Goal: Task Accomplishment & Management: Manage account settings

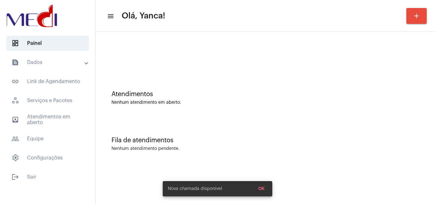
click at [52, 122] on span "outbox_outline Atendimentos em aberto" at bounding box center [47, 119] width 83 height 15
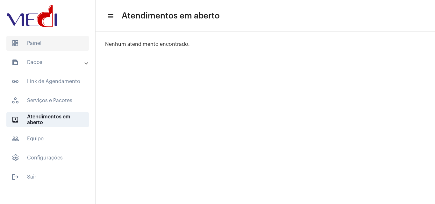
click at [38, 40] on span "dashboard Painel" at bounding box center [47, 43] width 83 height 15
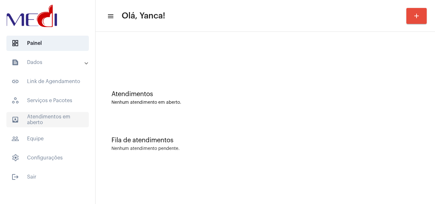
click at [30, 127] on span "outbox_outline Atendimentos em aberto" at bounding box center [47, 119] width 83 height 15
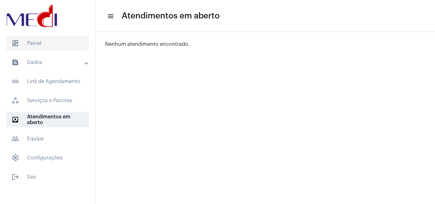
click at [75, 38] on span "dashboard Painel" at bounding box center [47, 43] width 83 height 15
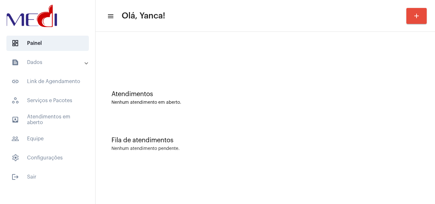
drag, startPoint x: 44, startPoint y: 62, endPoint x: 50, endPoint y: 70, distance: 9.6
click at [44, 63] on mat-panel-title "text_snippet_outlined Dados" at bounding box center [48, 63] width 74 height 8
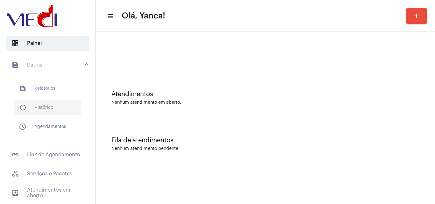
click at [54, 107] on span "history_outlined Histórico" at bounding box center [47, 107] width 67 height 15
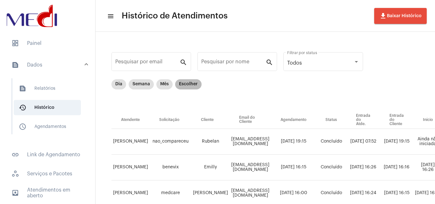
click at [182, 83] on mat-chip "Escolher" at bounding box center [188, 84] width 26 height 10
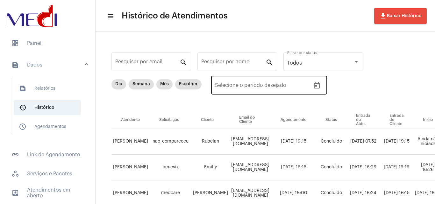
click at [316, 83] on button "Open calendar" at bounding box center [317, 85] width 13 height 13
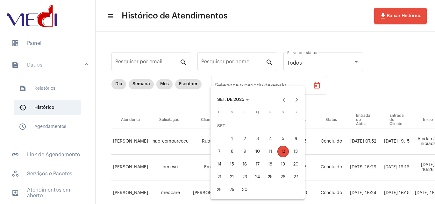
click at [241, 152] on div "9" at bounding box center [244, 151] width 11 height 11
type input "[DATE]"
click at [284, 151] on div "12" at bounding box center [282, 151] width 11 height 11
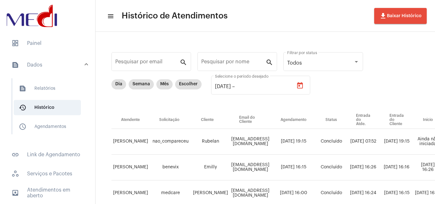
type input "[DATE]"
click at [228, 62] on input "Pesquisar por nome" at bounding box center [233, 63] width 64 height 6
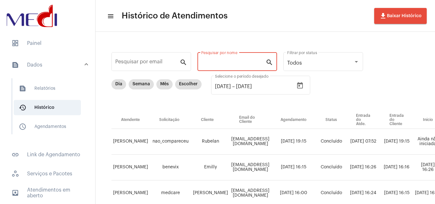
paste input "[PERSON_NAME]"
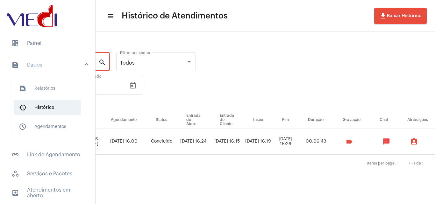
scroll to position [0, 220]
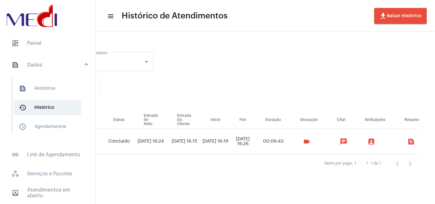
type input "[PERSON_NAME]"
click at [307, 141] on mat-icon "videocam" at bounding box center [307, 142] width 8 height 8
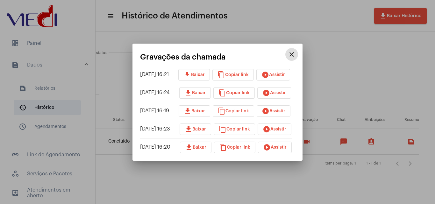
click at [198, 75] on span "download Baixar" at bounding box center [194, 75] width 21 height 4
click at [276, 77] on button "play_circle_filled Assistir" at bounding box center [273, 74] width 34 height 11
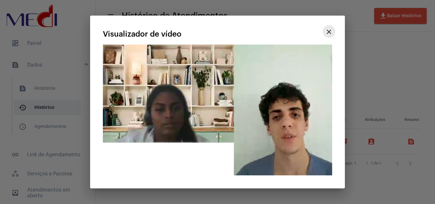
click at [330, 32] on mat-icon "close" at bounding box center [329, 32] width 8 height 8
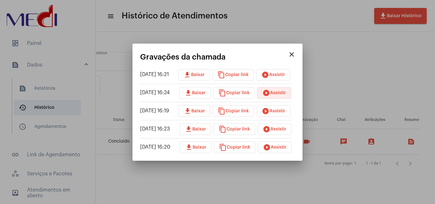
click at [282, 94] on span "play_circle_filled Assistir" at bounding box center [275, 93] width 24 height 4
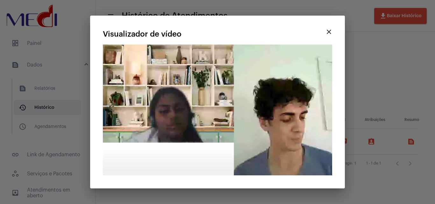
click at [330, 34] on mat-icon "close" at bounding box center [329, 32] width 8 height 8
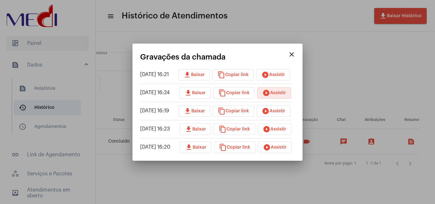
click at [136, 25] on div at bounding box center [217, 102] width 435 height 204
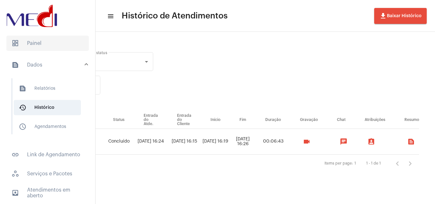
click at [56, 42] on span "dashboard Painel" at bounding box center [47, 43] width 83 height 15
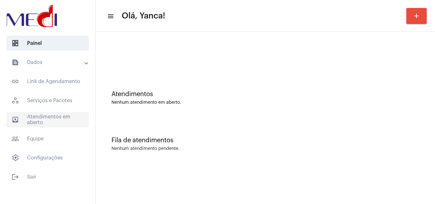
click at [61, 119] on span "outbox_outline Atendimentos em aberto" at bounding box center [47, 119] width 83 height 15
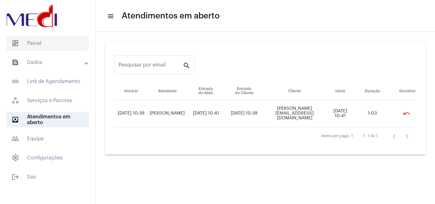
click at [45, 42] on span "dashboard Painel" at bounding box center [47, 43] width 83 height 15
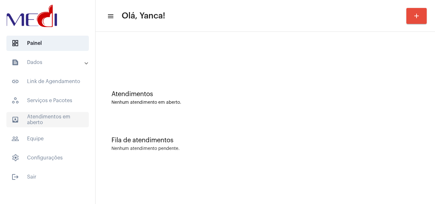
click at [51, 118] on span "outbox_outline Atendimentos em aberto" at bounding box center [47, 119] width 83 height 15
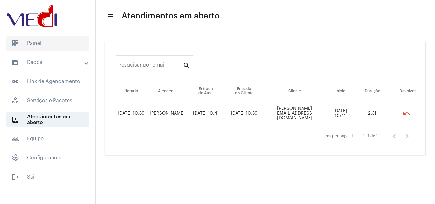
click at [55, 40] on span "dashboard Painel" at bounding box center [47, 43] width 83 height 15
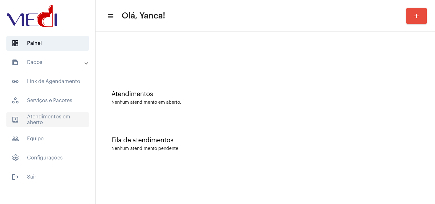
click at [59, 123] on span "outbox_outline Atendimentos em aberto" at bounding box center [47, 119] width 83 height 15
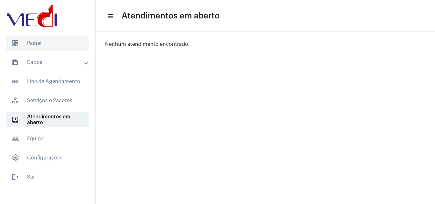
click at [45, 47] on span "dashboard Painel" at bounding box center [47, 43] width 83 height 15
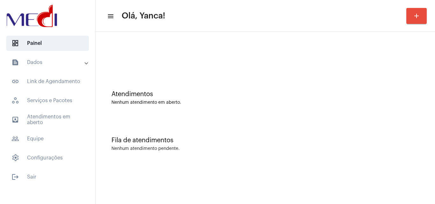
click at [45, 61] on mat-panel-title "text_snippet_outlined Dados" at bounding box center [48, 63] width 74 height 8
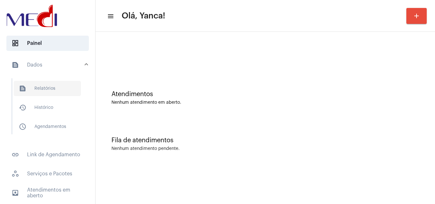
click at [50, 90] on span "text_snippet_outlined Relatórios" at bounding box center [47, 88] width 67 height 15
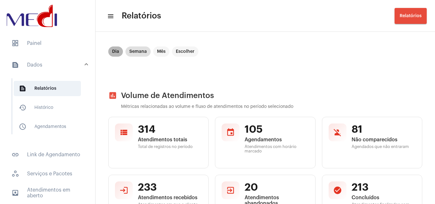
click at [115, 53] on mat-chip "Dia" at bounding box center [115, 52] width 15 height 10
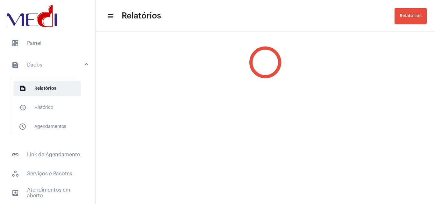
click at [115, 53] on div at bounding box center [266, 62] width 340 height 57
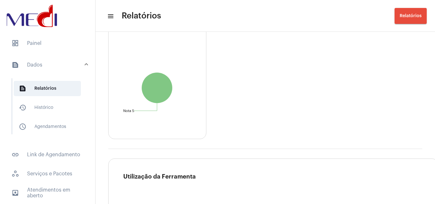
scroll to position [1137, 0]
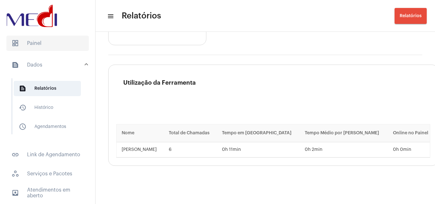
click at [34, 44] on span "dashboard Painel" at bounding box center [47, 43] width 83 height 15
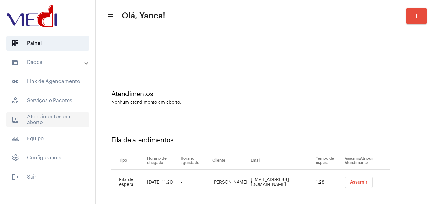
click at [69, 116] on span "outbox_outline Atendimentos em aberto" at bounding box center [47, 119] width 83 height 15
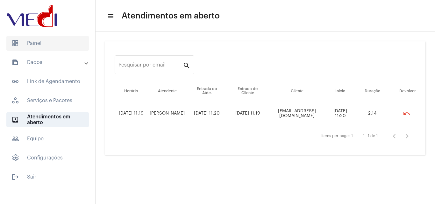
click at [61, 46] on span "dashboard Painel" at bounding box center [47, 43] width 83 height 15
